Goal: Task Accomplishment & Management: Complete application form

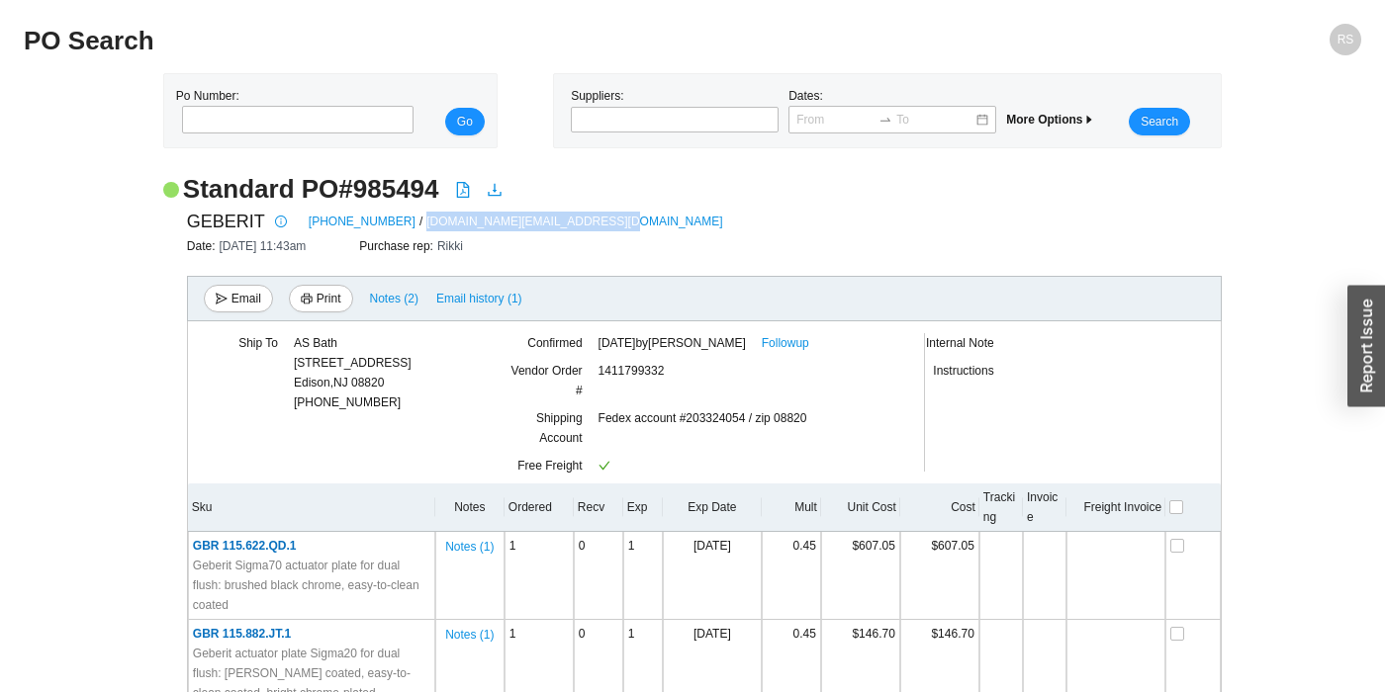
drag, startPoint x: 561, startPoint y: 219, endPoint x: 381, endPoint y: 220, distance: 180.0
click at [381, 220] on div "GEBERIT 800-566-2100 / customerservice.us@geberit.com" at bounding box center [704, 222] width 1034 height 30
copy link "customerservice.us@geberit.com"
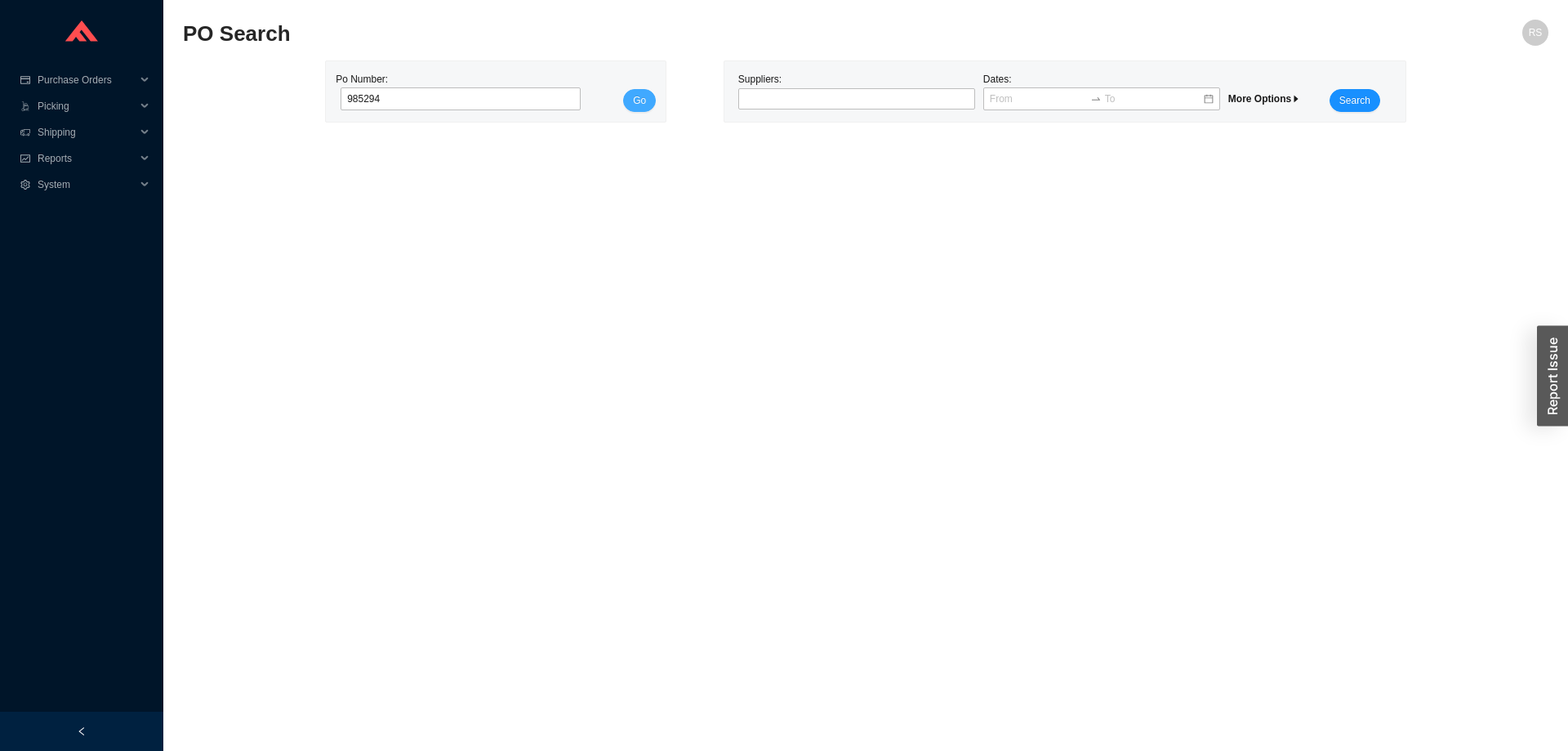
type input "985294"
click at [629, 97] on button "Go" at bounding box center [640, 101] width 33 height 23
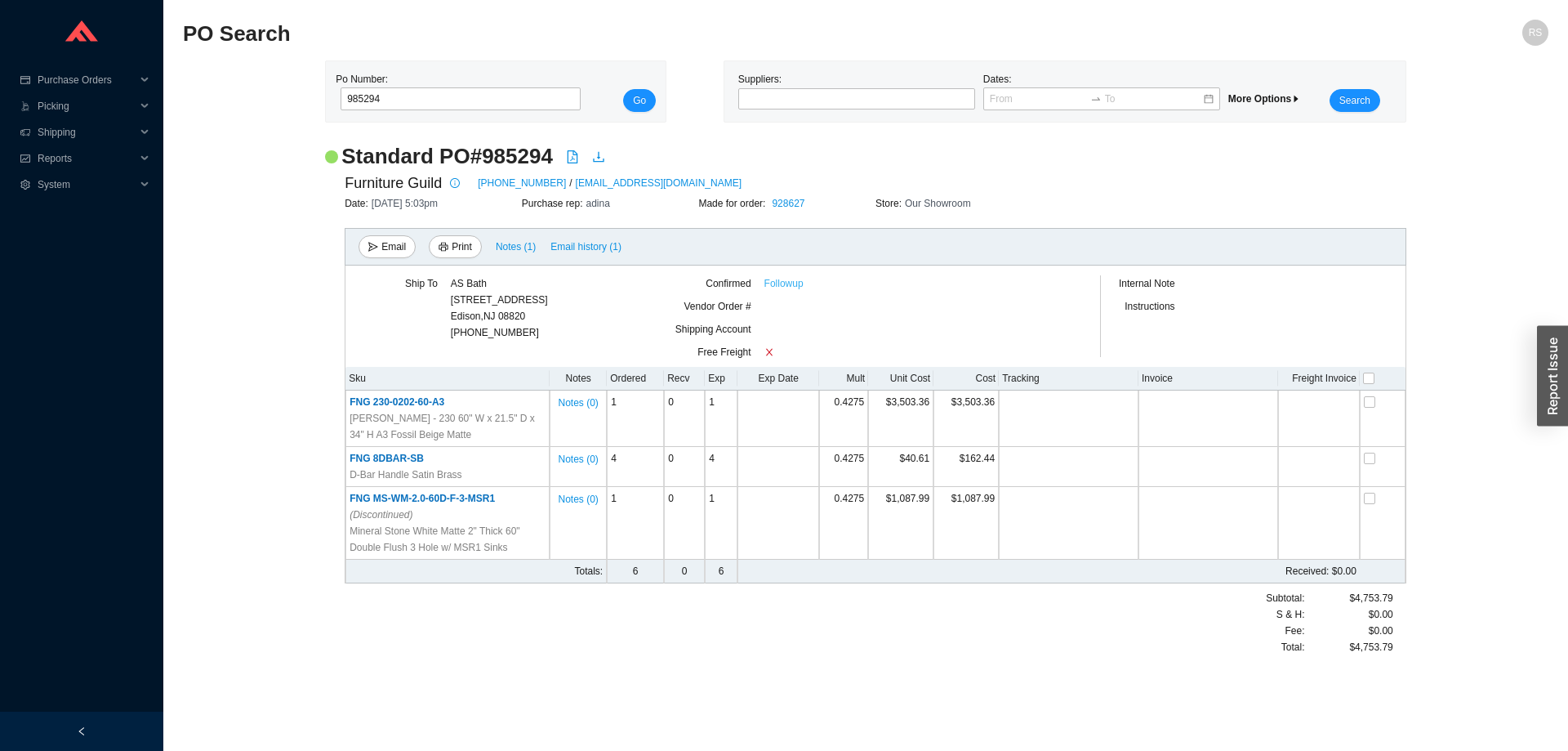
click at [791, 283] on link "Followup" at bounding box center [784, 283] width 39 height 17
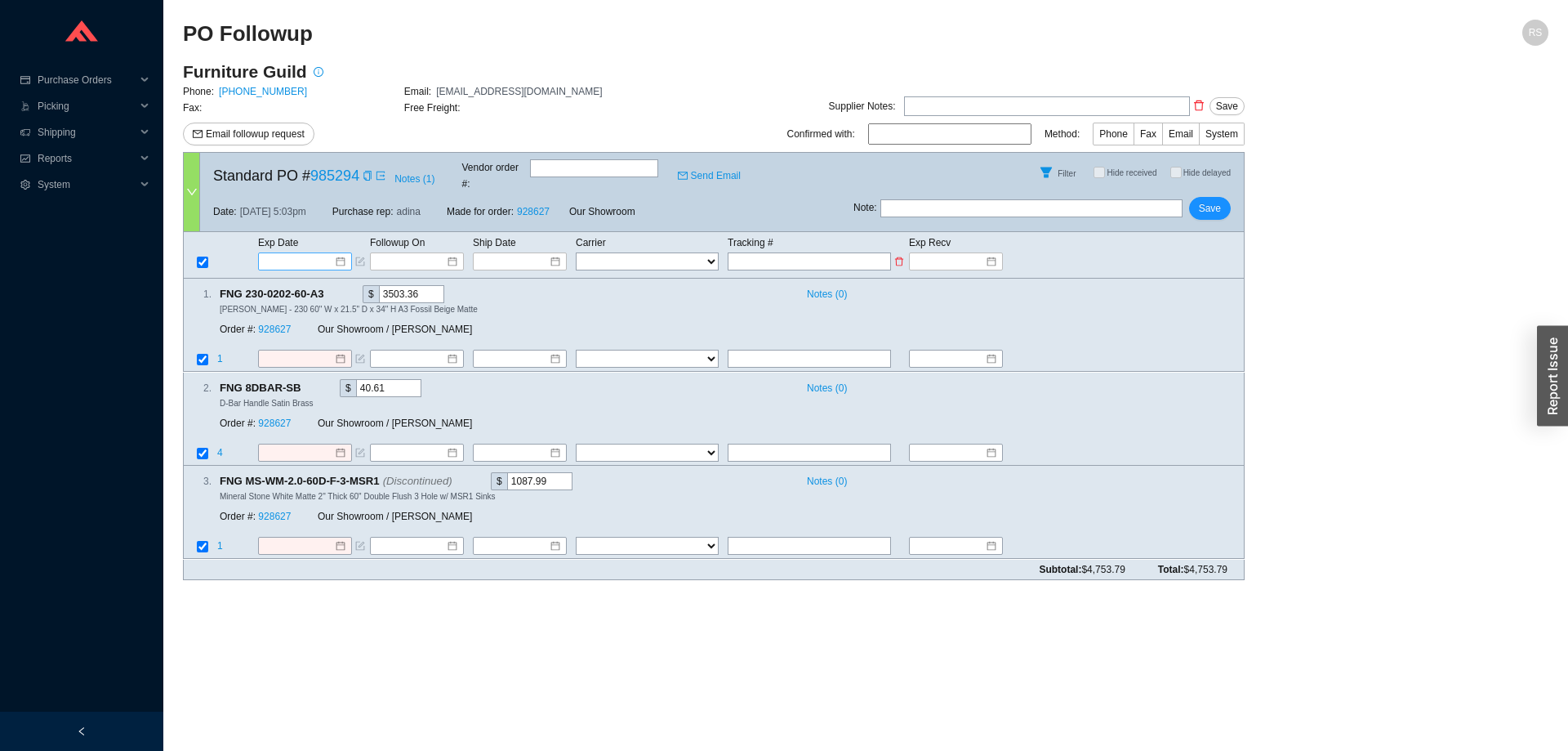
click at [313, 254] on input at bounding box center [299, 262] width 69 height 17
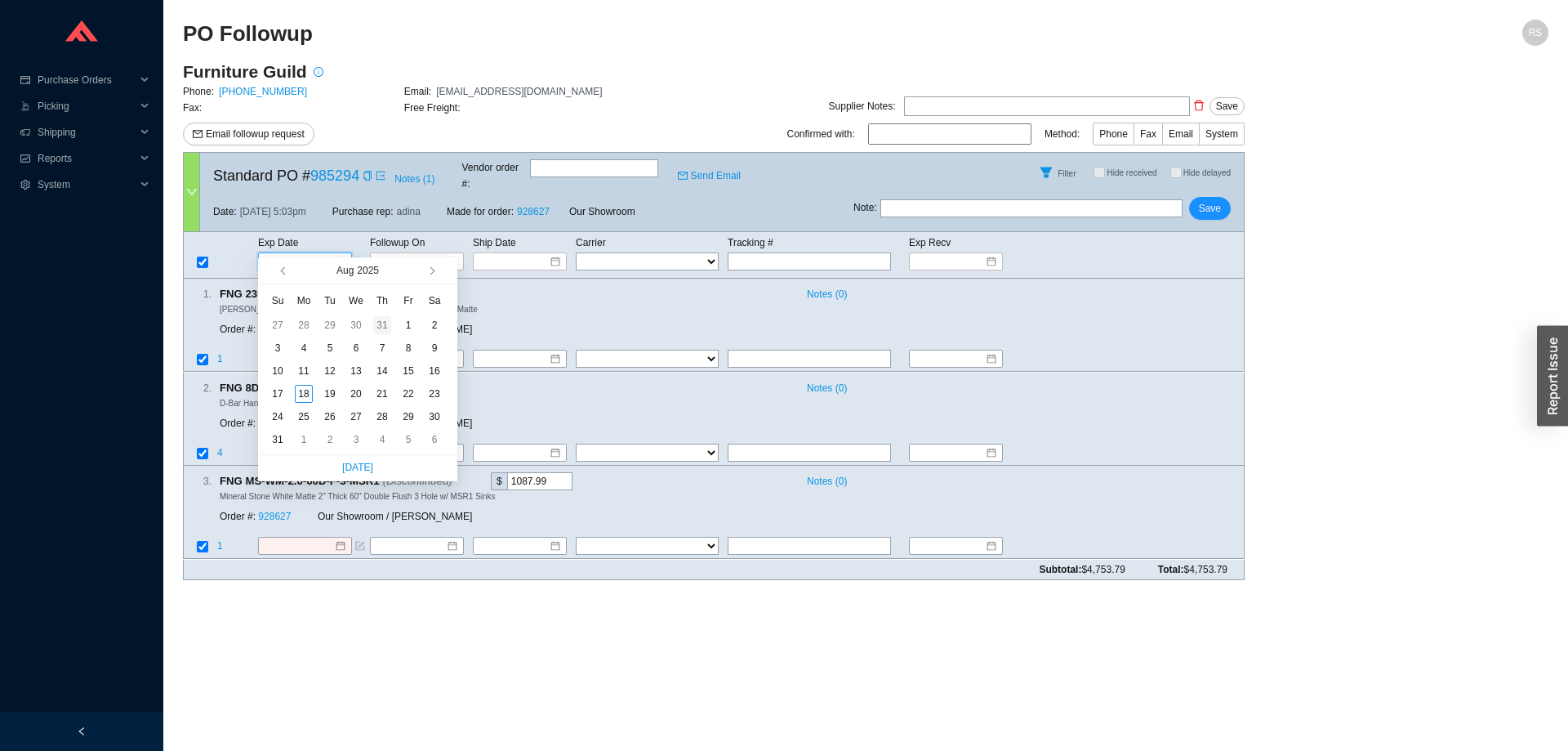
type input "7/31/2025"
click at [433, 273] on button "button" at bounding box center [430, 271] width 16 height 26
type input "9/25/2025"
click at [377, 394] on div "25" at bounding box center [382, 394] width 18 height 18
type input "9/25/2025"
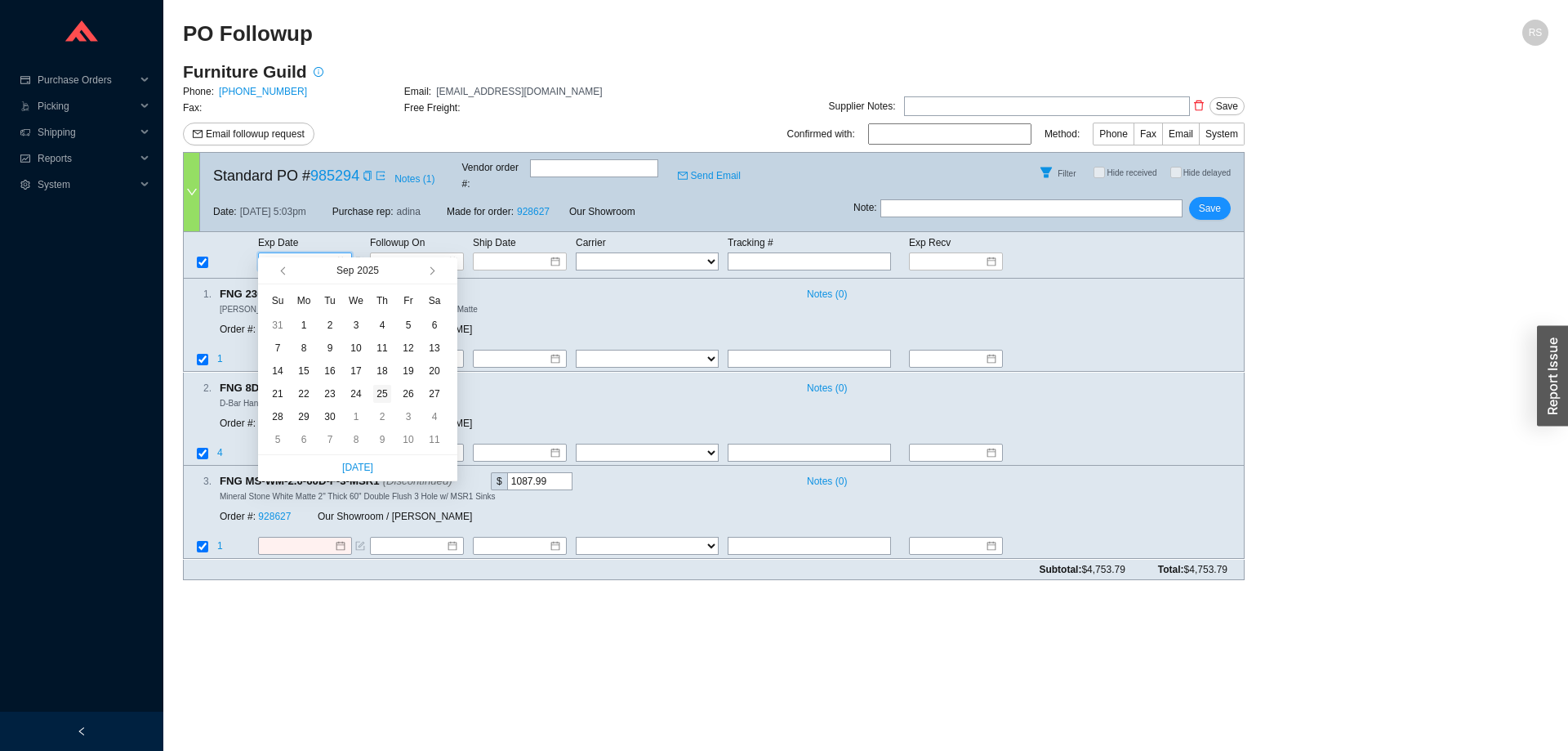
type input "9/25/2025"
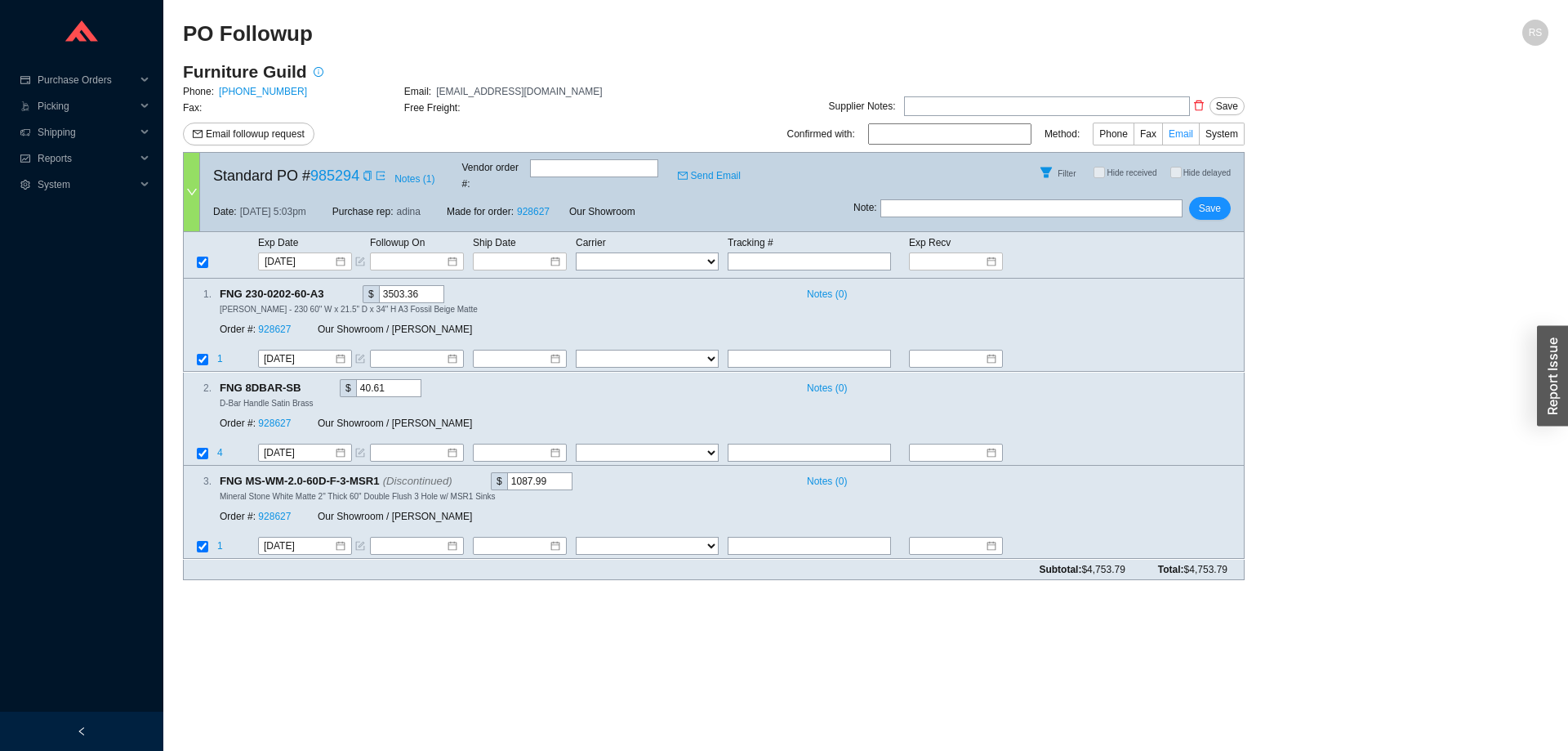
click at [1197, 130] on label "Email" at bounding box center [1181, 134] width 37 height 23
click at [1199, 137] on input "Email" at bounding box center [1199, 137] width 0 height 0
click at [955, 145] on input at bounding box center [950, 134] width 163 height 21
type input "Jessica"
click at [1205, 206] on button "Save" at bounding box center [1210, 208] width 41 height 23
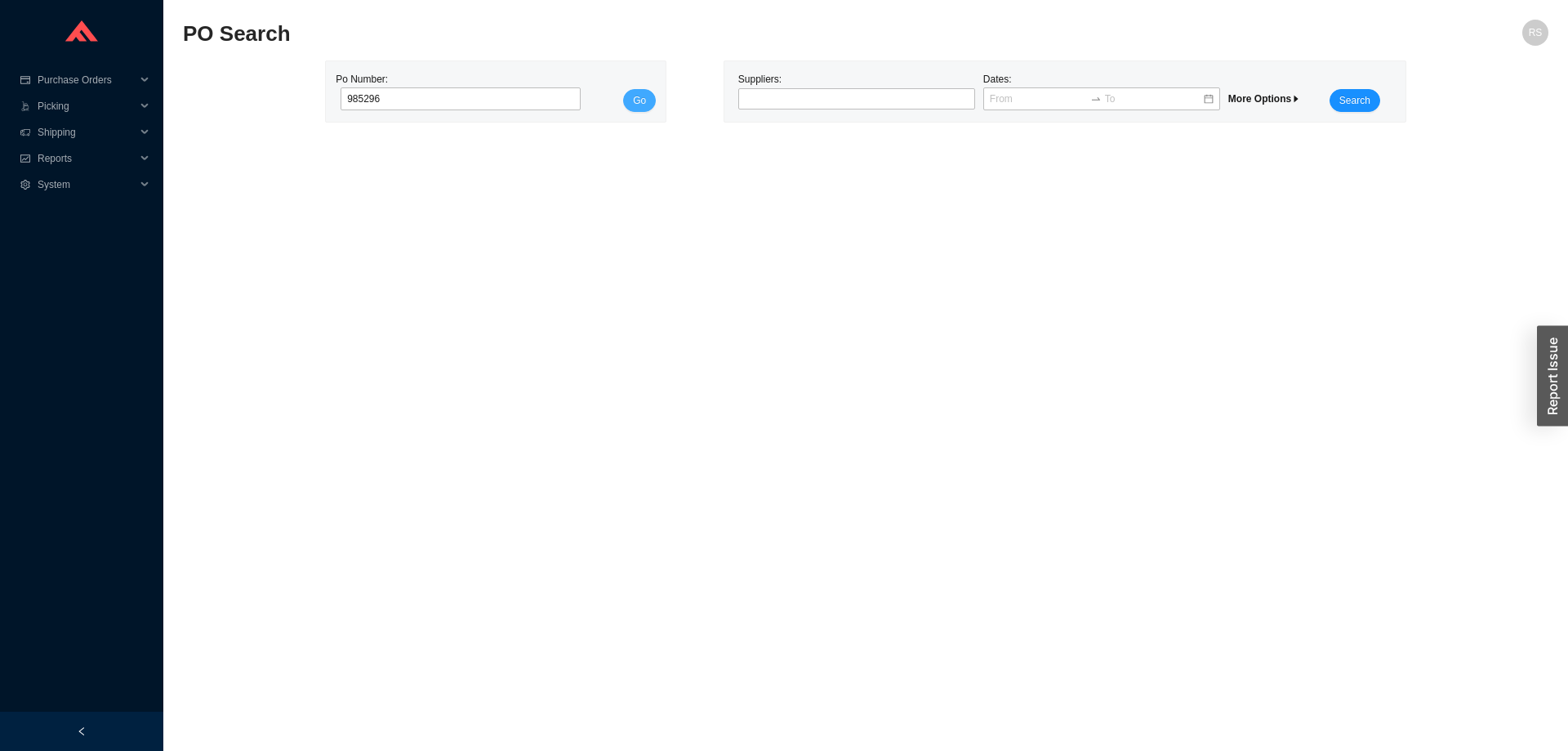
type input "985296"
click at [641, 100] on span "Go" at bounding box center [639, 101] width 13 height 17
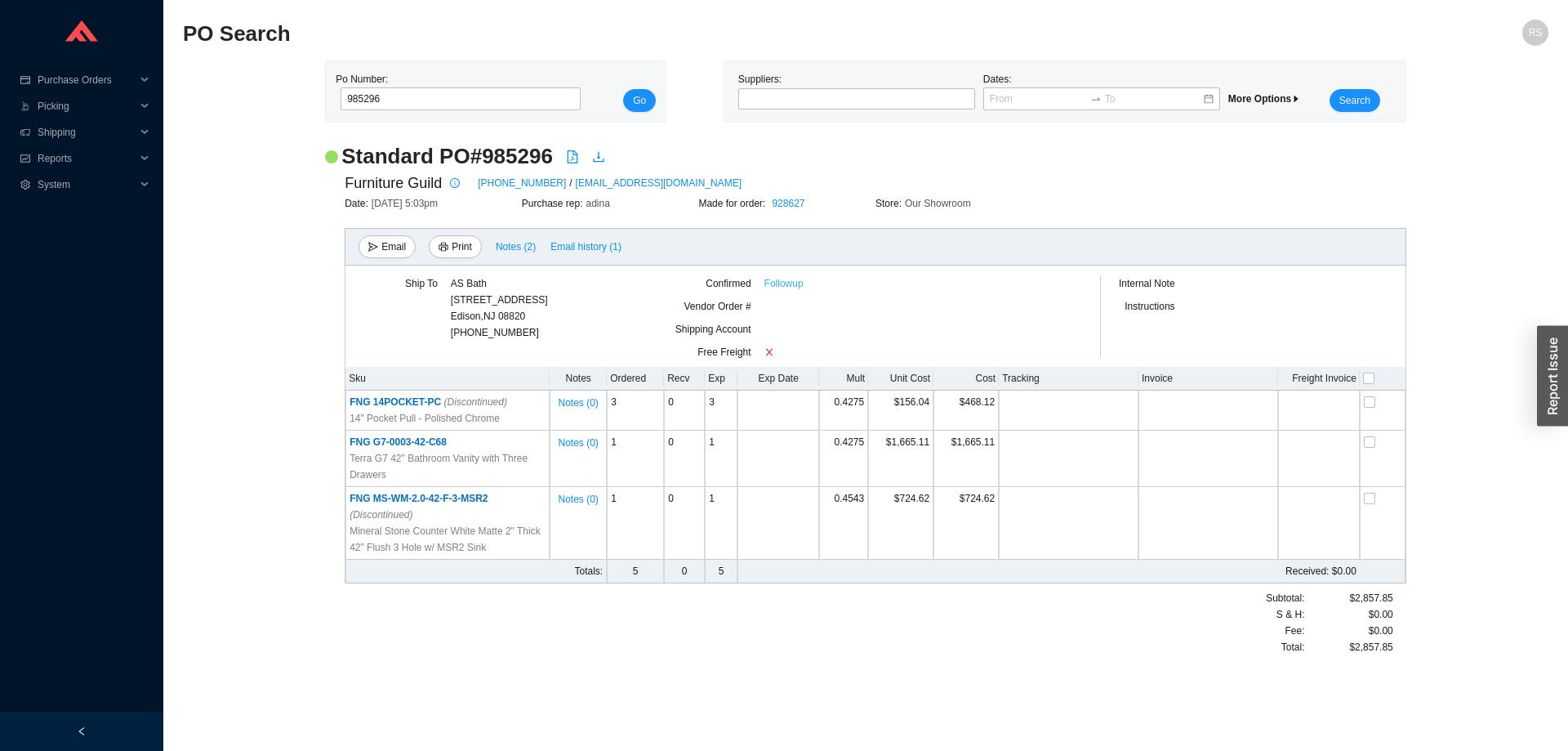
click at [784, 286] on link "Followup" at bounding box center [784, 283] width 39 height 17
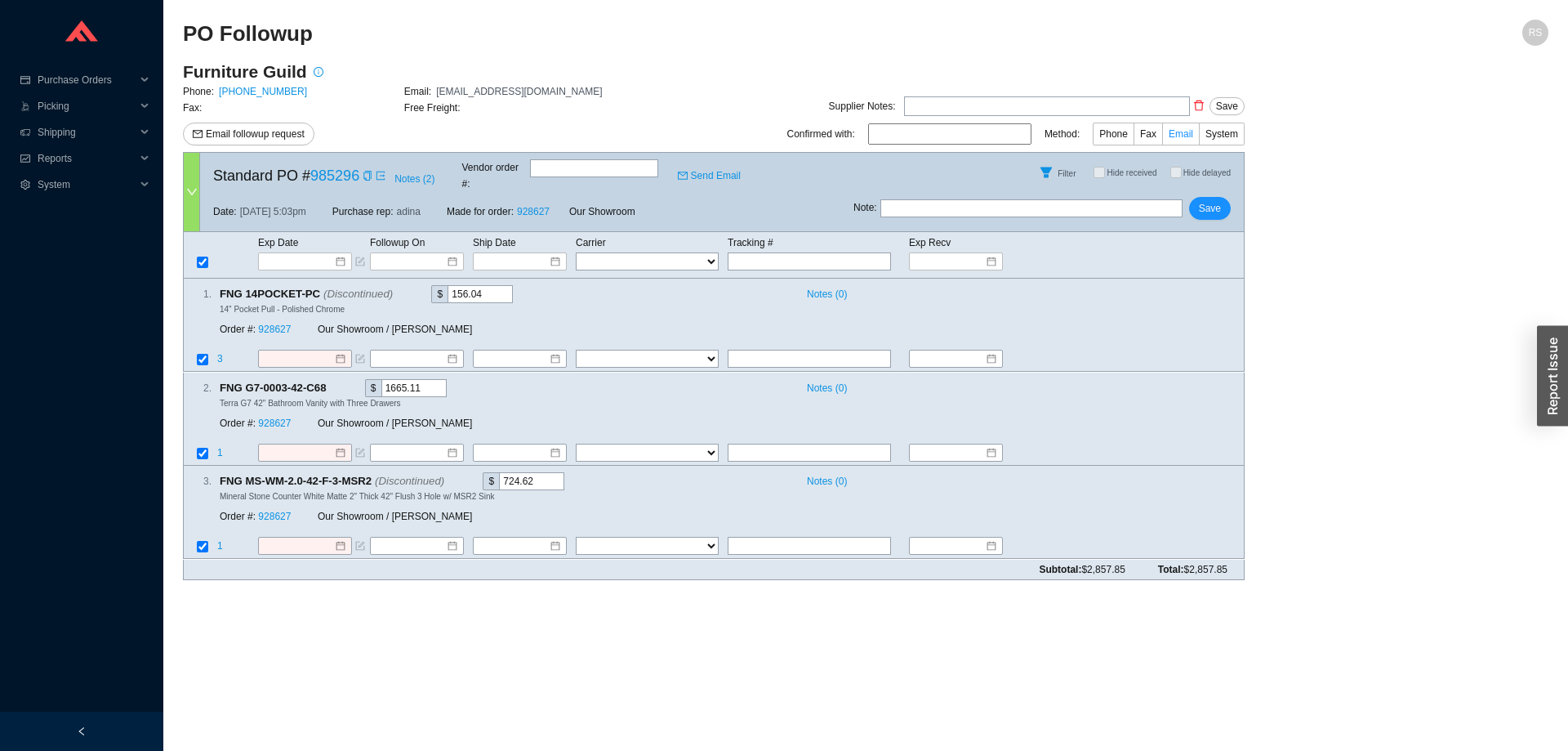
click at [1180, 135] on span "Email" at bounding box center [1181, 134] width 25 height 12
click at [1199, 137] on input "Email" at bounding box center [1199, 137] width 0 height 0
click at [989, 136] on input at bounding box center [950, 134] width 163 height 21
type input "Jessica"
click at [277, 254] on input at bounding box center [299, 262] width 69 height 17
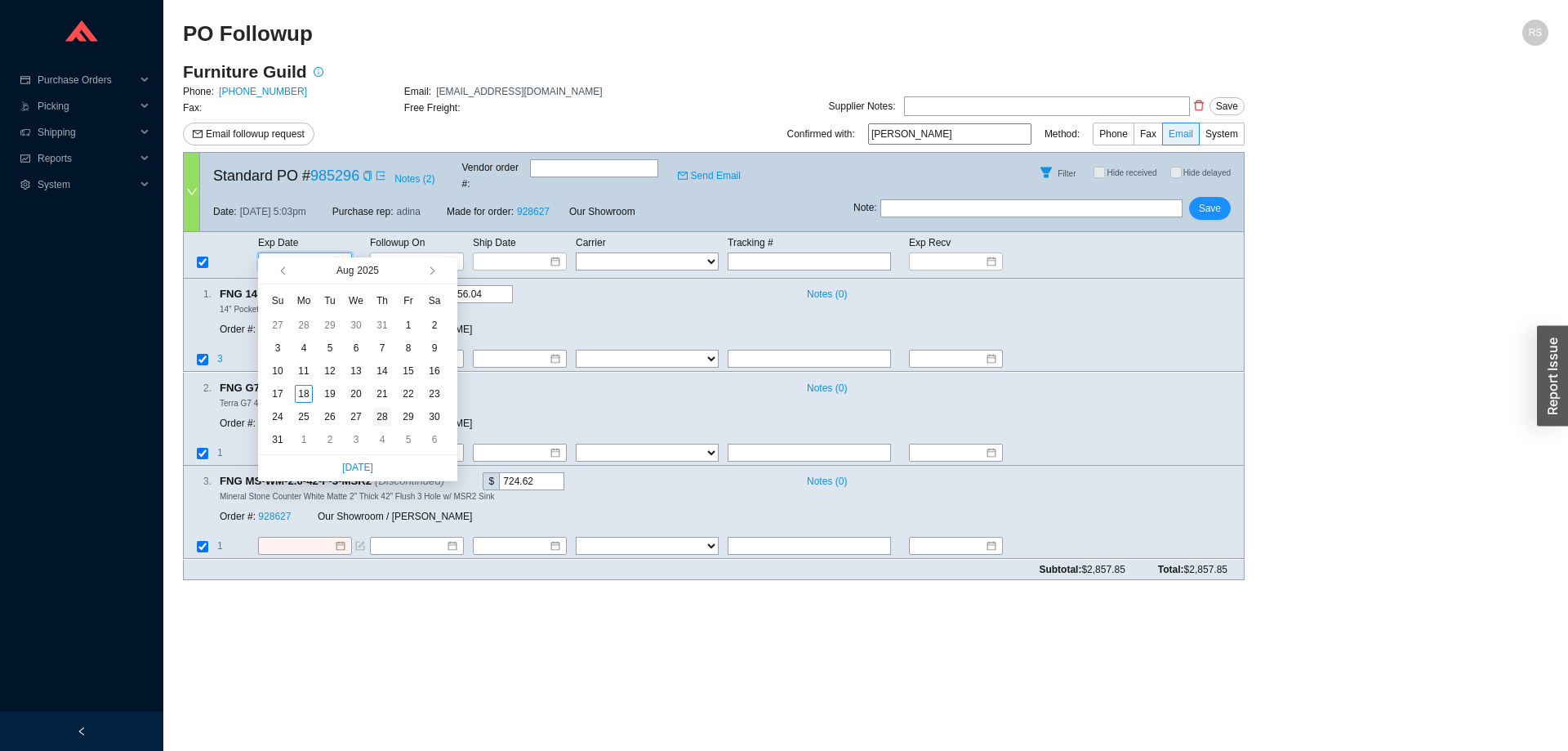
type input "8/28/2025"
click at [384, 416] on div "28" at bounding box center [382, 417] width 18 height 18
type input "8/28/2025"
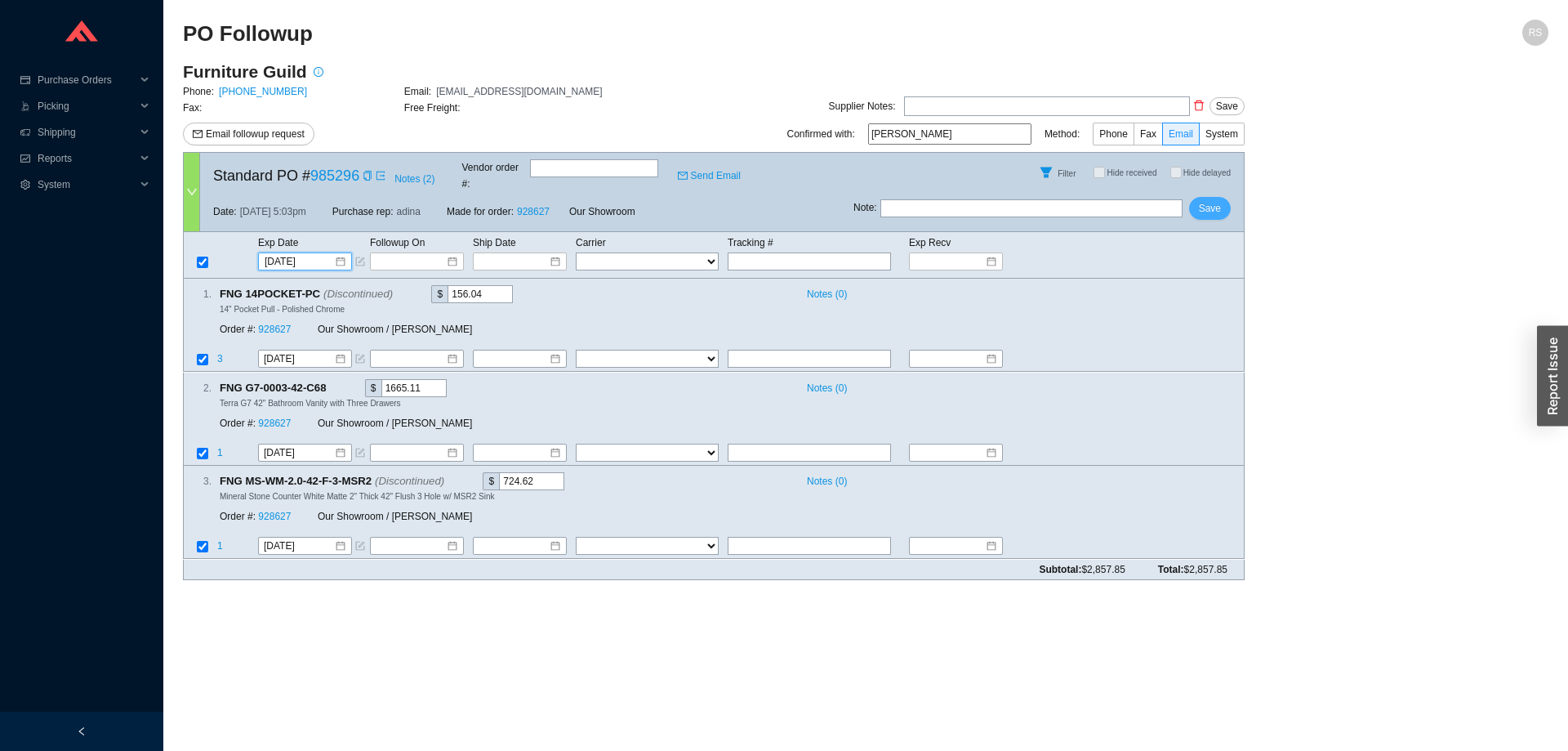
click at [1221, 197] on button "Save" at bounding box center [1210, 208] width 41 height 23
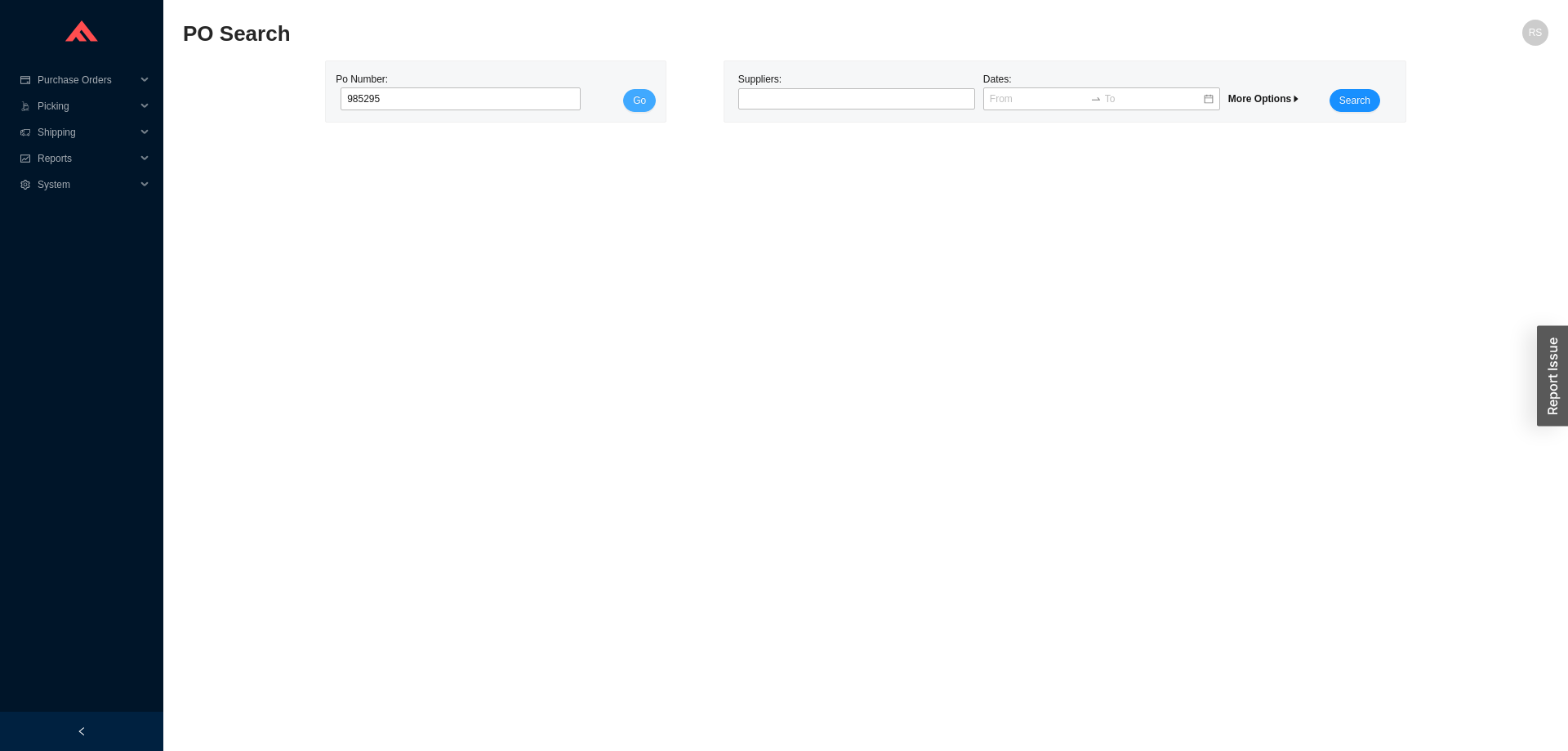
type input "985295"
click at [642, 105] on span "Go" at bounding box center [639, 101] width 13 height 17
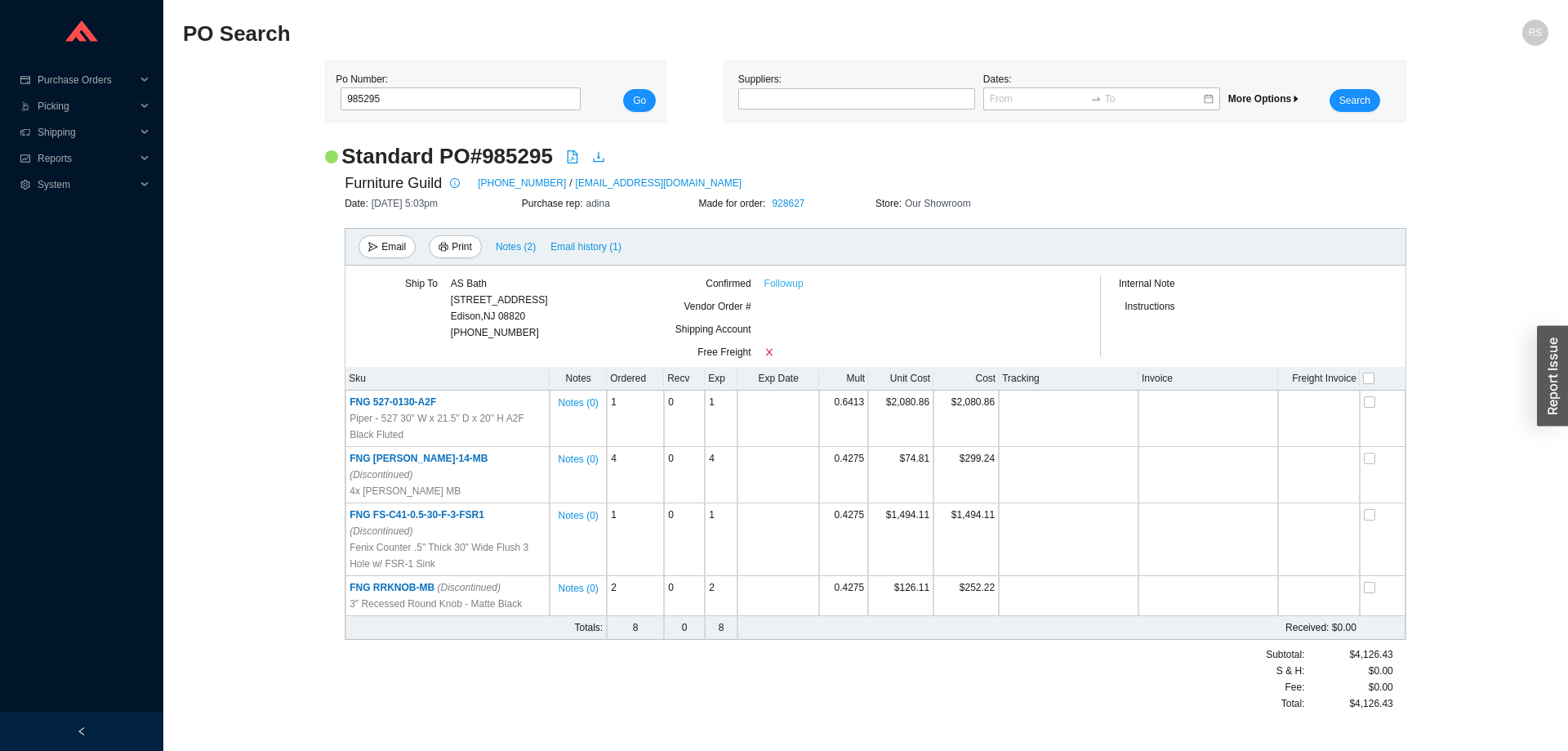
click at [788, 285] on link "Followup" at bounding box center [784, 283] width 39 height 17
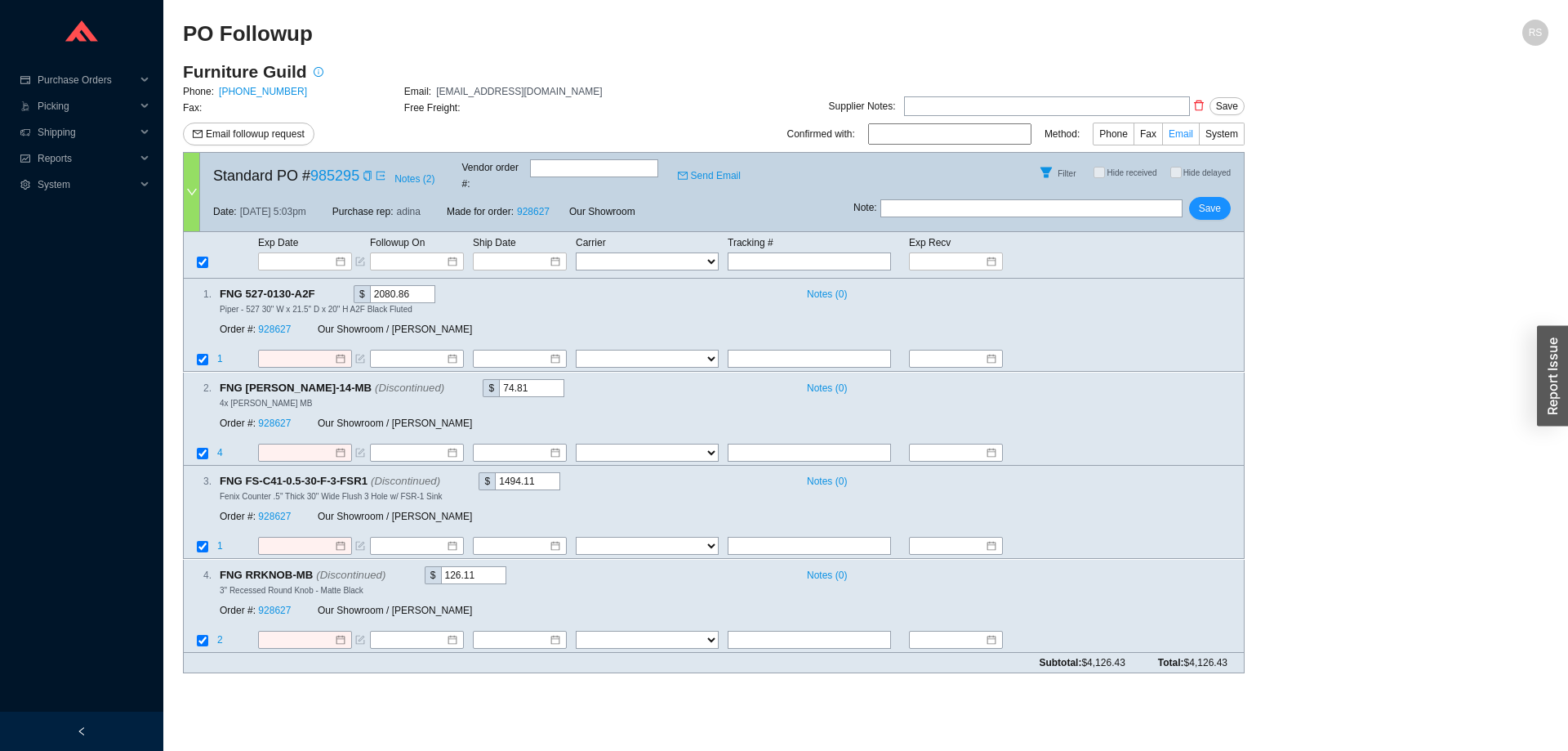
click at [1187, 137] on span "Email" at bounding box center [1181, 134] width 25 height 12
click at [1199, 137] on input "Email" at bounding box center [1199, 137] width 0 height 0
click at [987, 137] on input at bounding box center [950, 134] width 163 height 21
type input "Jessica"
click at [284, 254] on div at bounding box center [306, 262] width 94 height 18
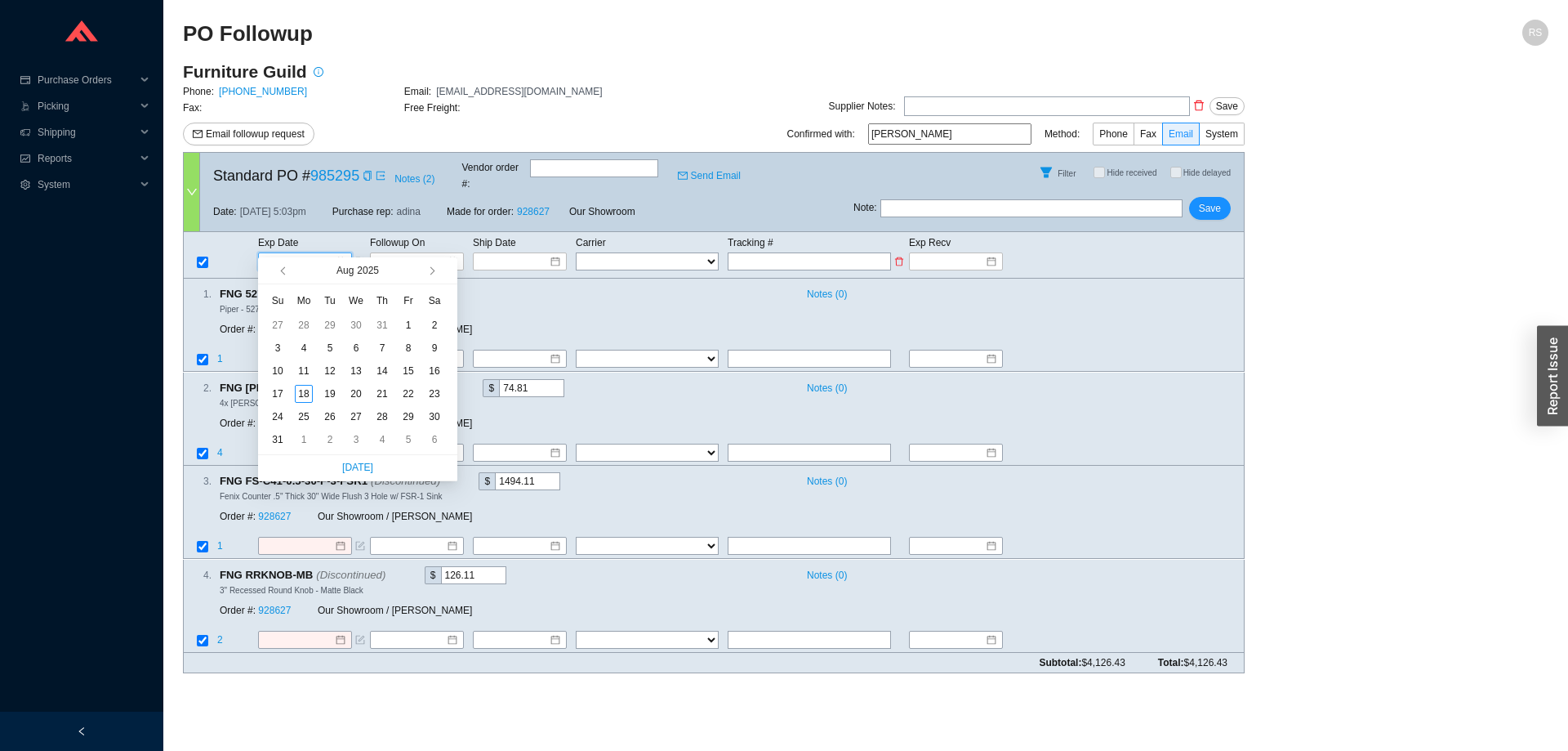
click at [281, 254] on input at bounding box center [299, 262] width 69 height 17
click at [438, 270] on span "button" at bounding box center [446, 271] width 16 height 26
click at [433, 268] on button "button" at bounding box center [430, 271] width 16 height 26
type input "10/14/2025"
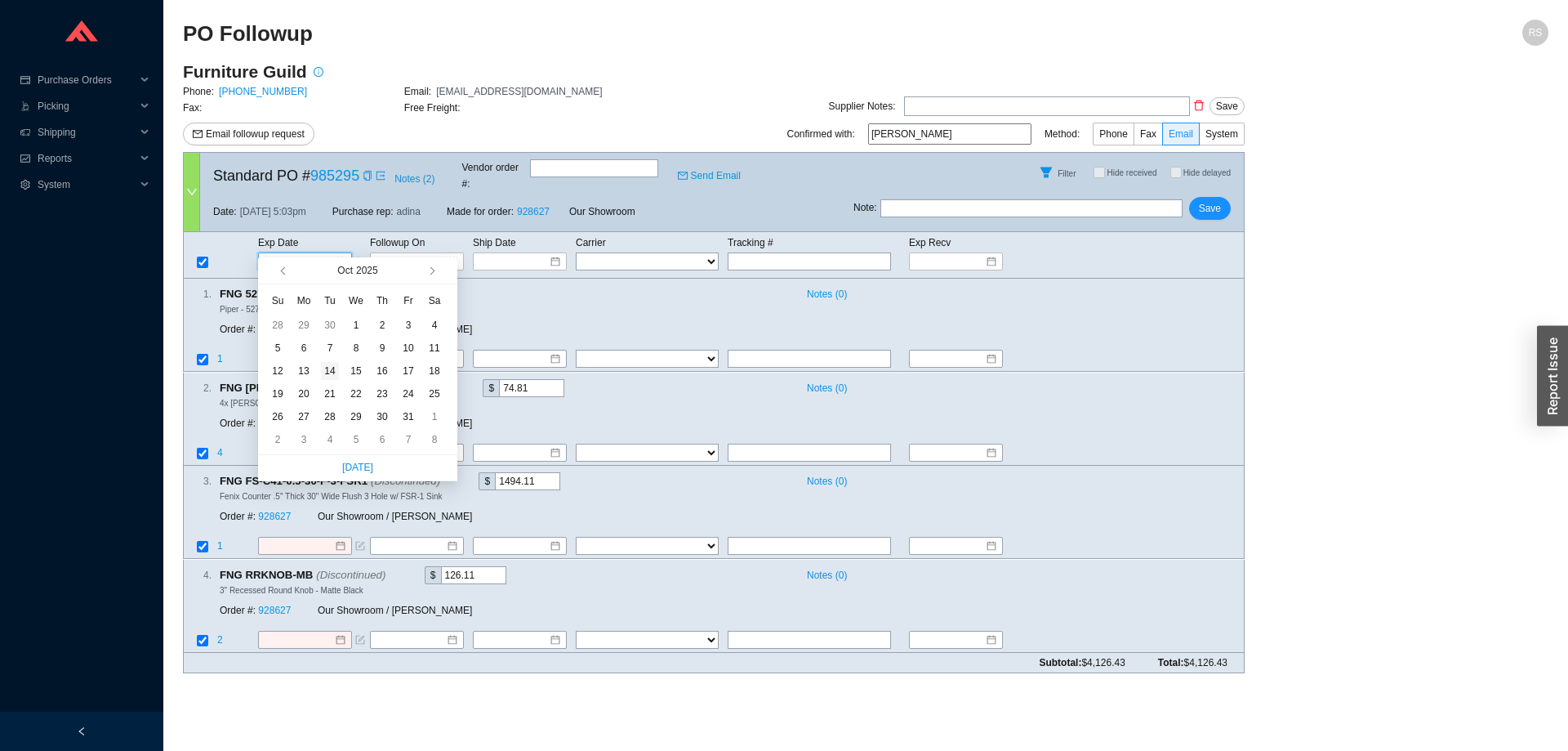
click at [323, 372] on div "14" at bounding box center [330, 371] width 18 height 18
type input "10/14/2025"
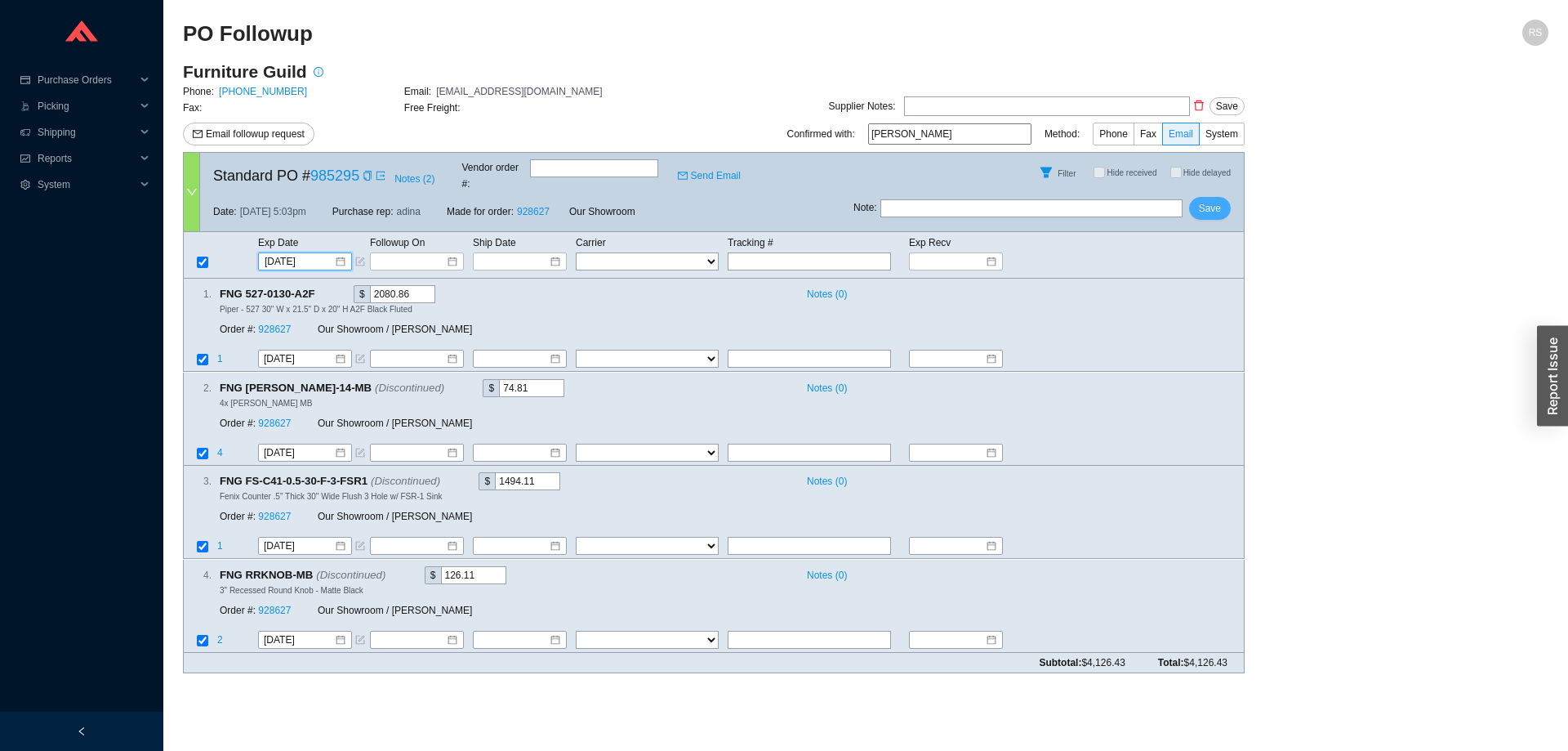
click at [1200, 197] on button "Save" at bounding box center [1210, 208] width 41 height 23
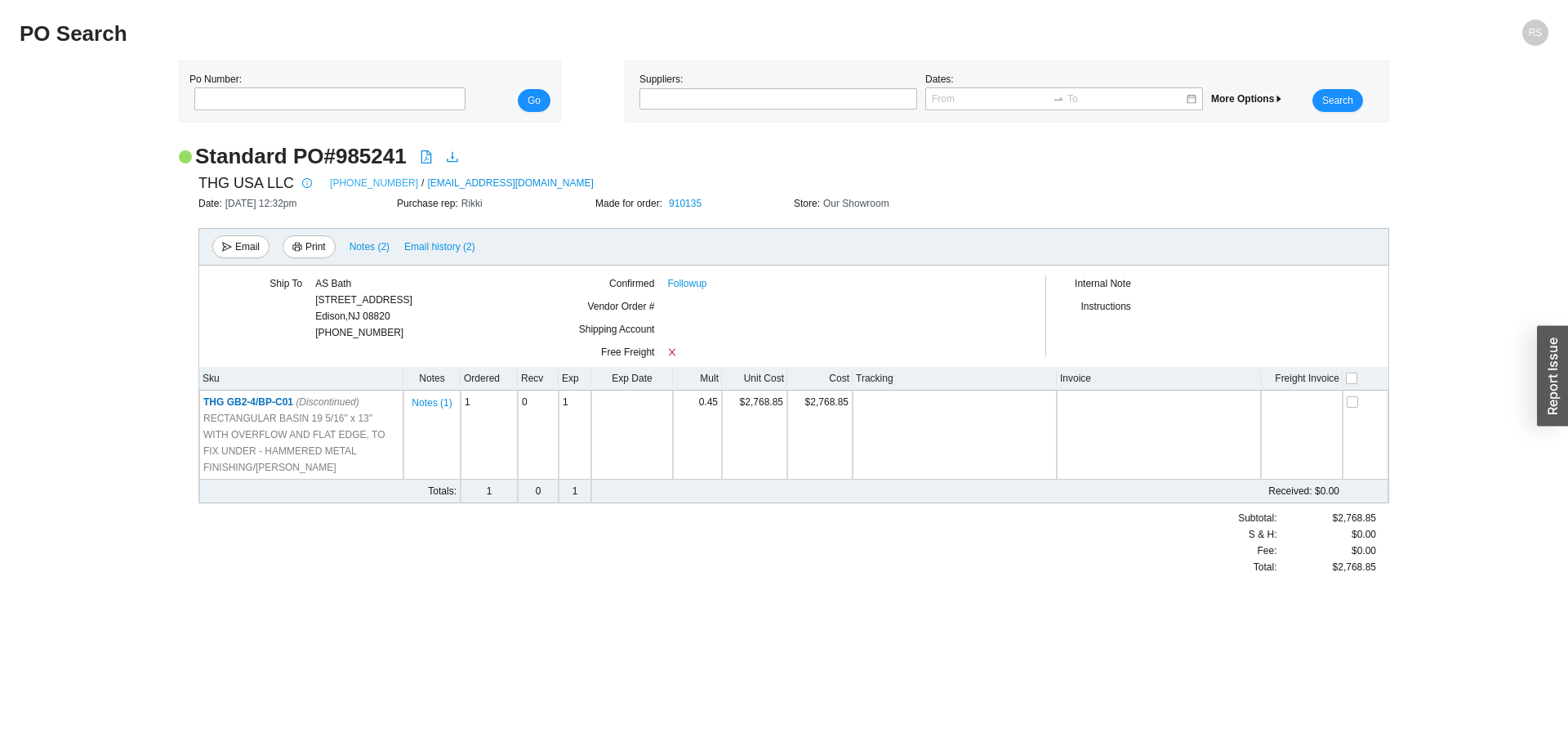
click at [340, 183] on link "[PHONE_NUMBER]" at bounding box center [374, 183] width 88 height 17
click at [699, 283] on link "Followup" at bounding box center [686, 283] width 39 height 17
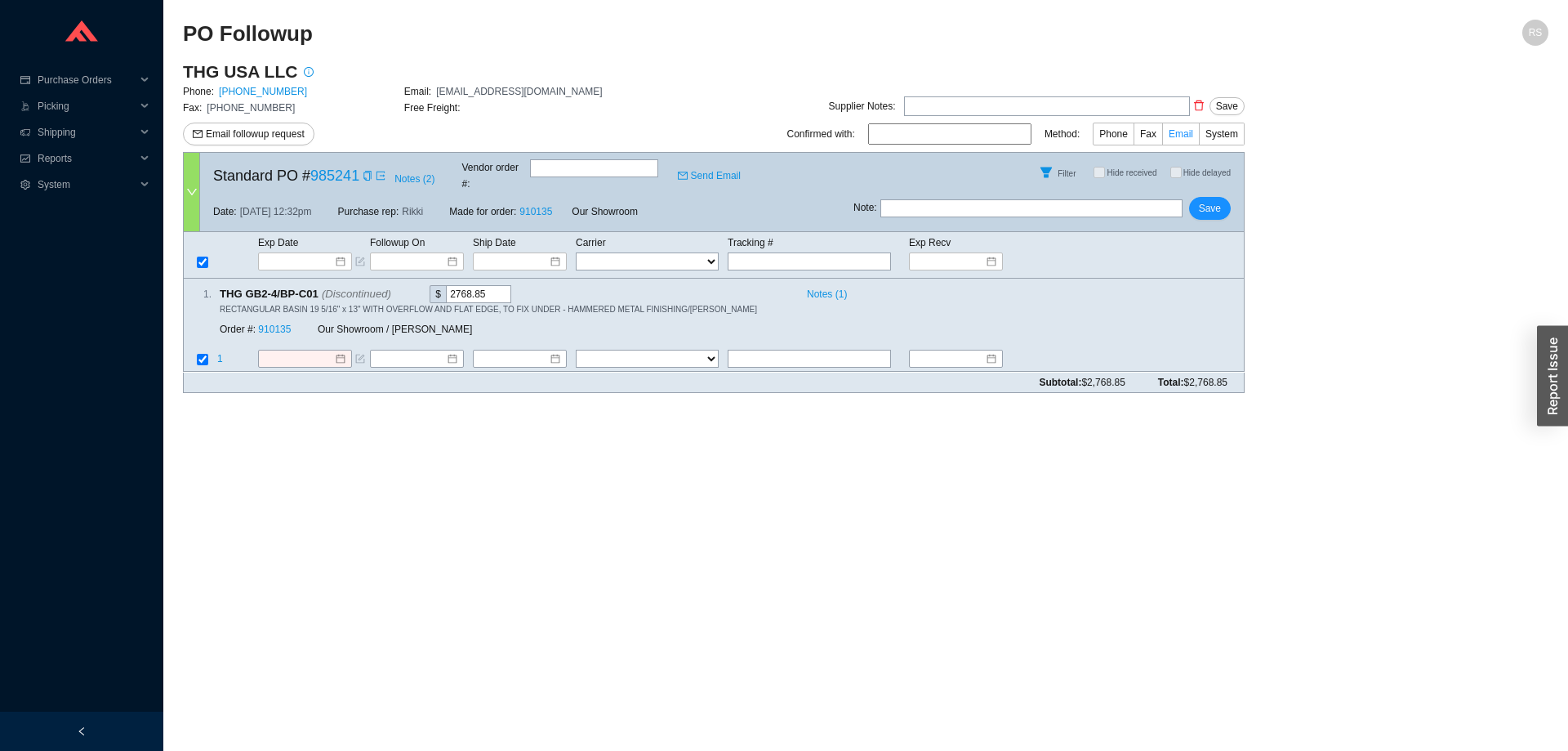
click at [1171, 133] on label "Email" at bounding box center [1181, 134] width 37 height 23
click at [1199, 137] on input "Email" at bounding box center [1199, 137] width 0 height 0
click at [1103, 129] on label "Phone" at bounding box center [1113, 134] width 41 height 23
click at [1134, 137] on input "Phone" at bounding box center [1134, 137] width 0 height 0
click at [1013, 135] on input at bounding box center [950, 134] width 163 height 21
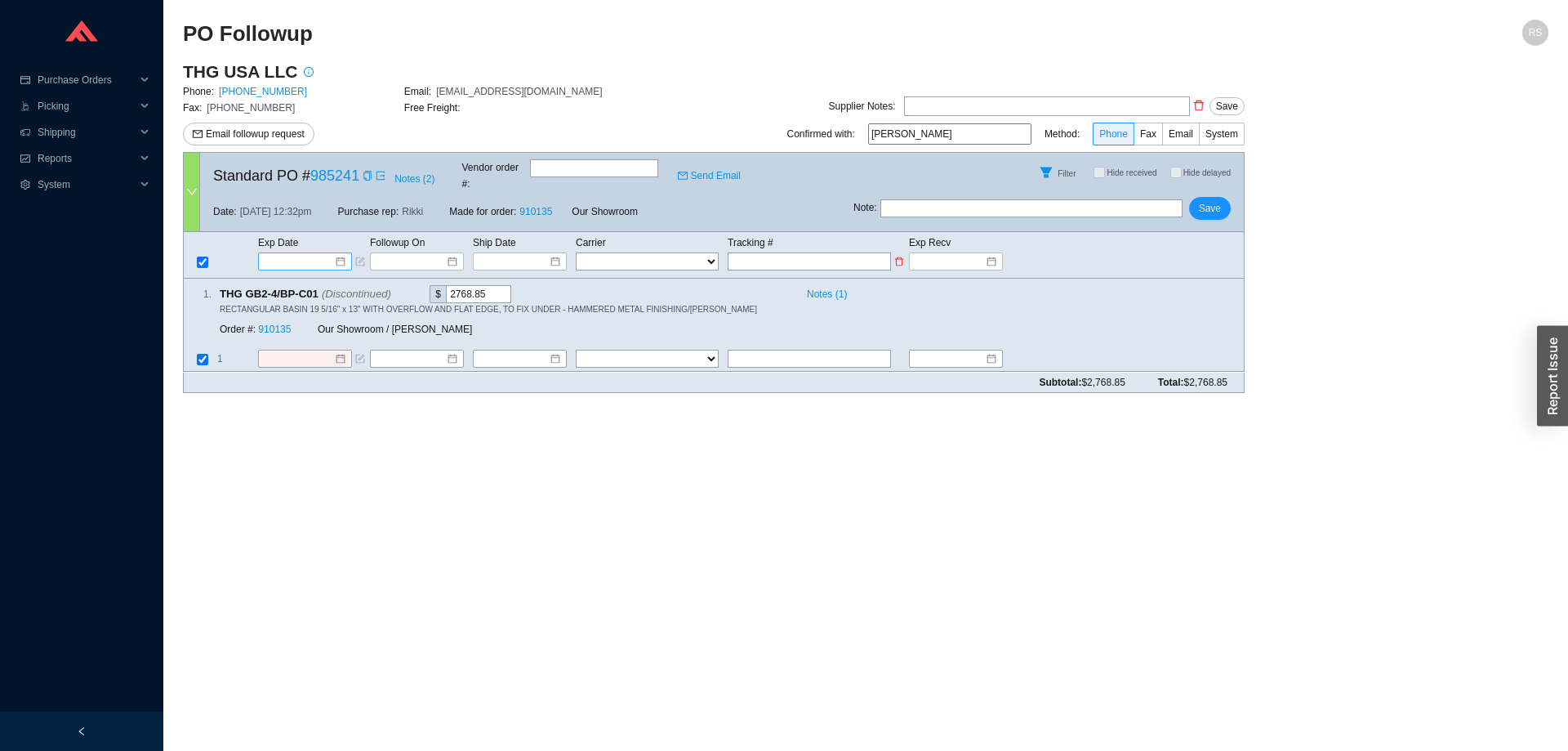
type input "[PERSON_NAME]"
click at [310, 254] on input at bounding box center [299, 262] width 69 height 17
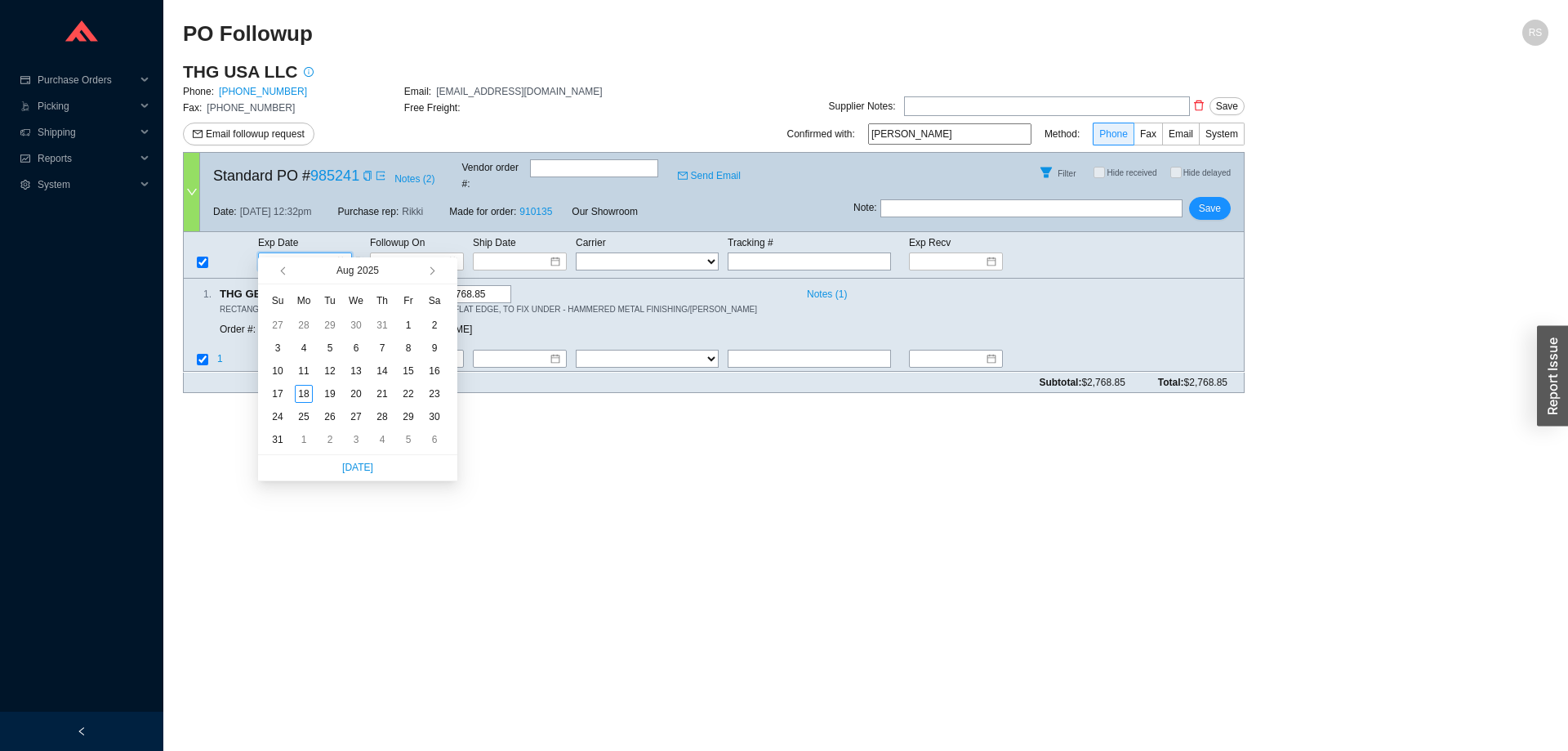
type input "[DATE]"
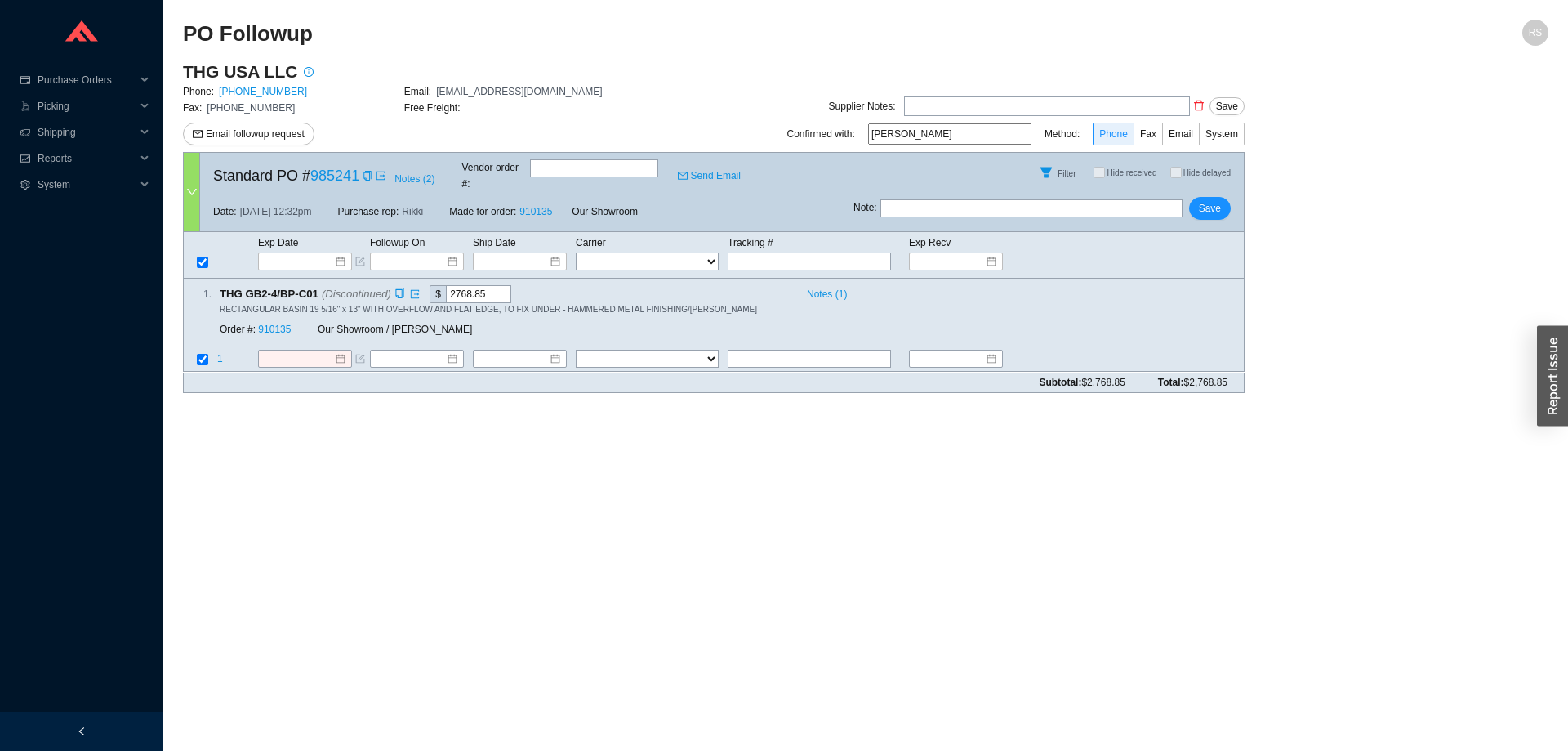
drag, startPoint x: 728, startPoint y: 300, endPoint x: 719, endPoint y: 313, distance: 15.8
click at [719, 313] on div "1 . THG GB2-4/BP-C01 (Discontinued) $ 2768.85 Notes ( 1 ) RECTANGULAR BASIN 19 …" at bounding box center [708, 314] width 1047 height 59
drag, startPoint x: 584, startPoint y: 320, endPoint x: 1257, endPoint y: 365, distance: 674.5
click at [1257, 365] on main "THG USA LLC Phone: [PHONE_NUMBER] Email: [EMAIL_ADDRESS][DOMAIN_NAME] Fax: [PHO…" at bounding box center [866, 233] width 1366 height 345
